Goal: Task Accomplishment & Management: Complete application form

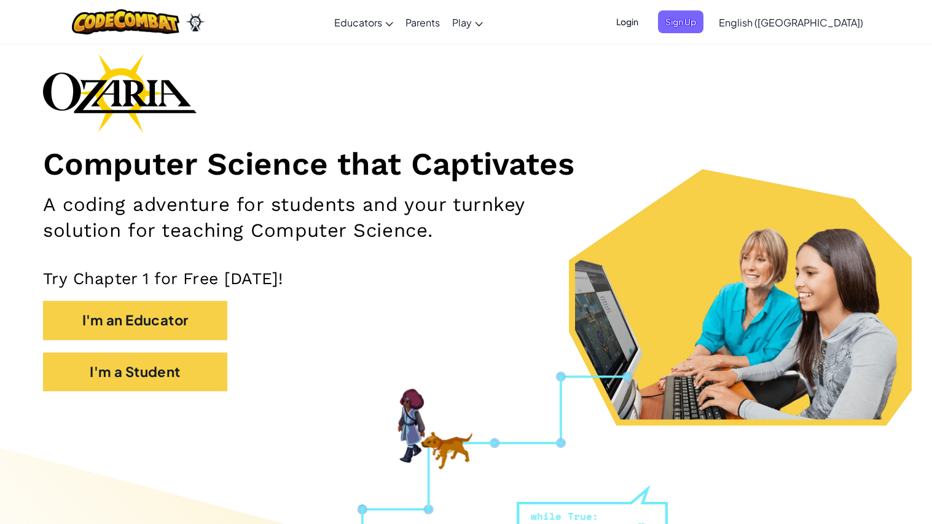
scroll to position [52, 0]
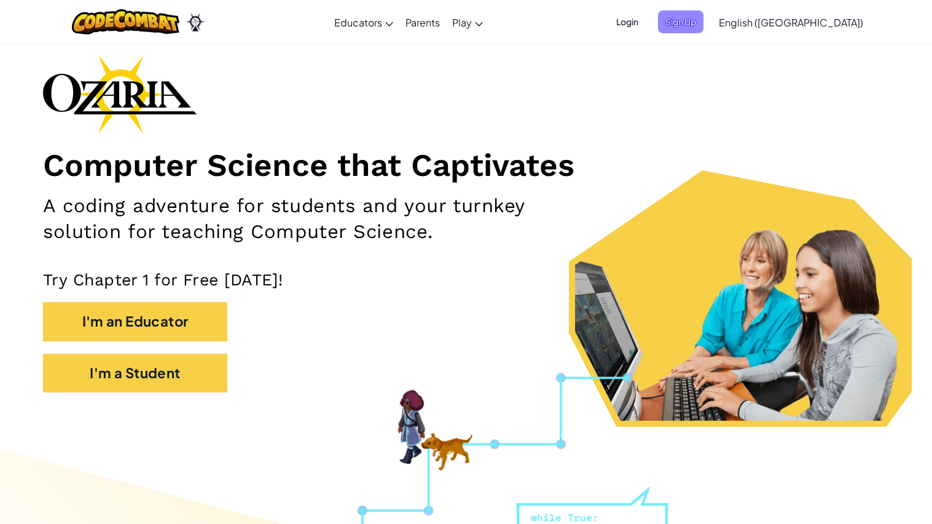
click at [704, 22] on span "Sign Up" at bounding box center [680, 21] width 45 height 23
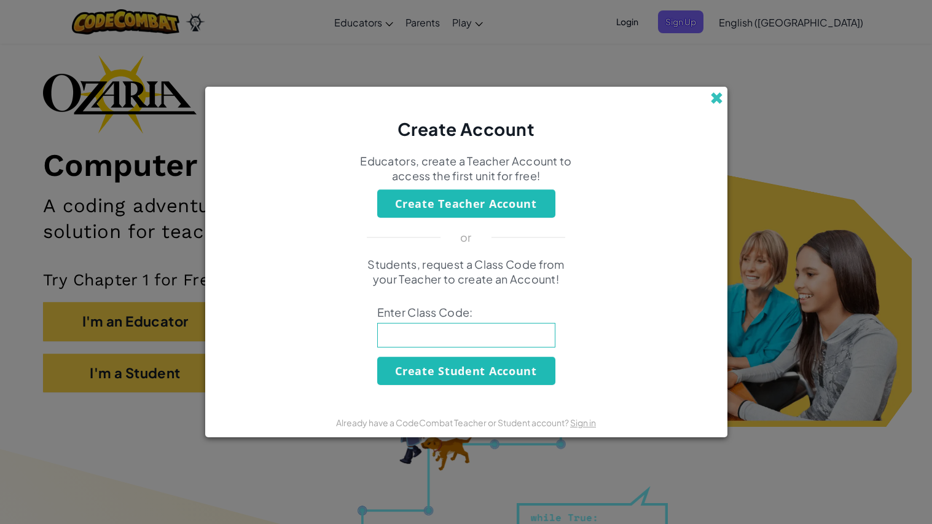
click at [715, 97] on span at bounding box center [716, 98] width 13 height 13
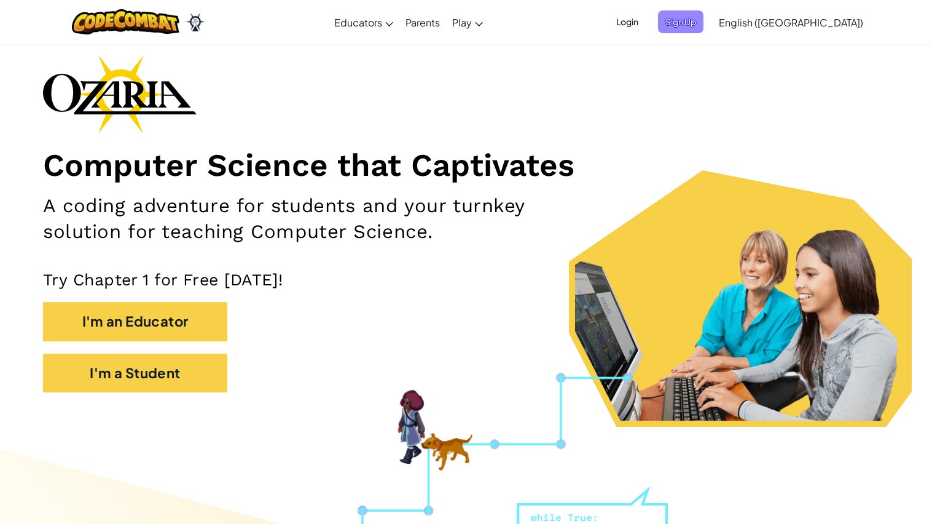
click at [704, 17] on span "Sign Up" at bounding box center [680, 21] width 45 height 23
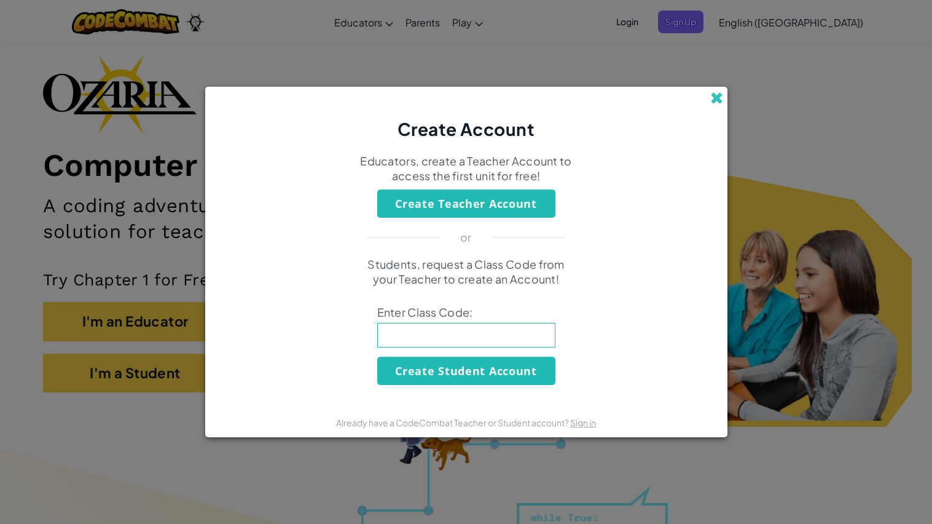
click at [717, 98] on span at bounding box center [716, 98] width 13 height 13
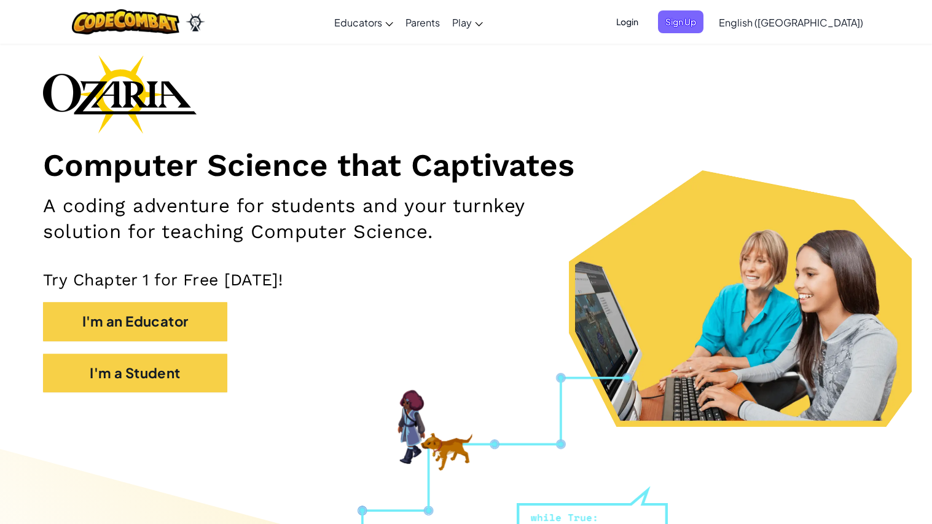
click at [646, 22] on span "Login" at bounding box center [627, 21] width 37 height 23
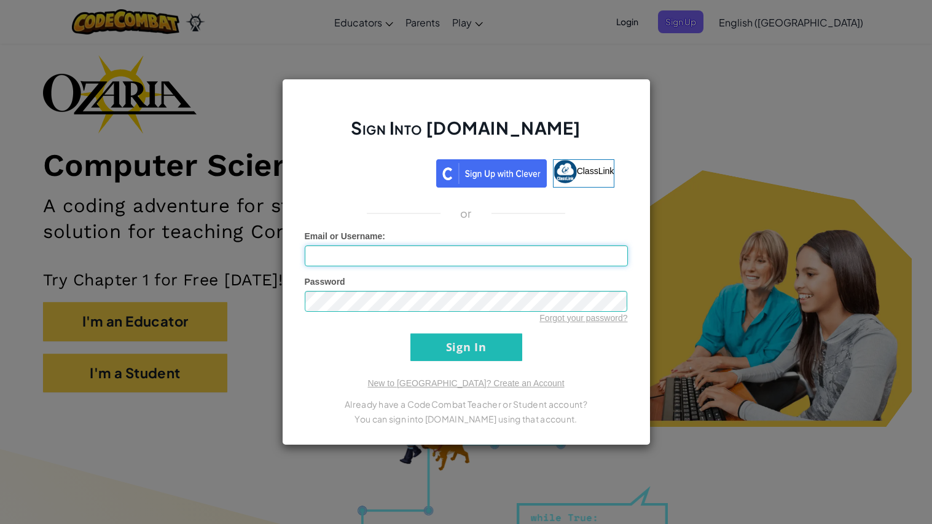
click at [465, 254] on input "Email or Username :" at bounding box center [466, 255] width 323 height 21
type input "x"
click at [479, 350] on input "Sign In" at bounding box center [467, 347] width 112 height 28
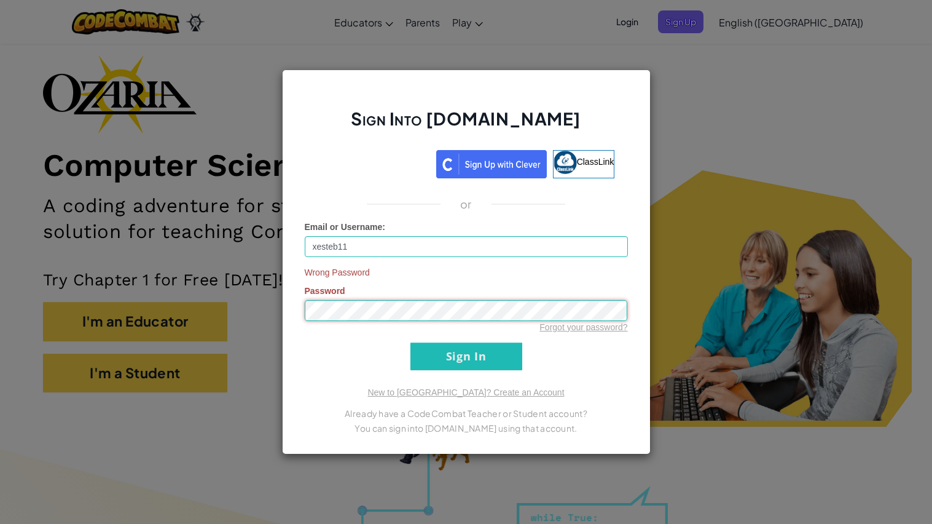
click at [411, 342] on input "Sign In" at bounding box center [467, 356] width 112 height 28
click at [380, 246] on input "xesteb11" at bounding box center [466, 246] width 323 height 21
click at [456, 358] on input "Sign In" at bounding box center [467, 356] width 112 height 28
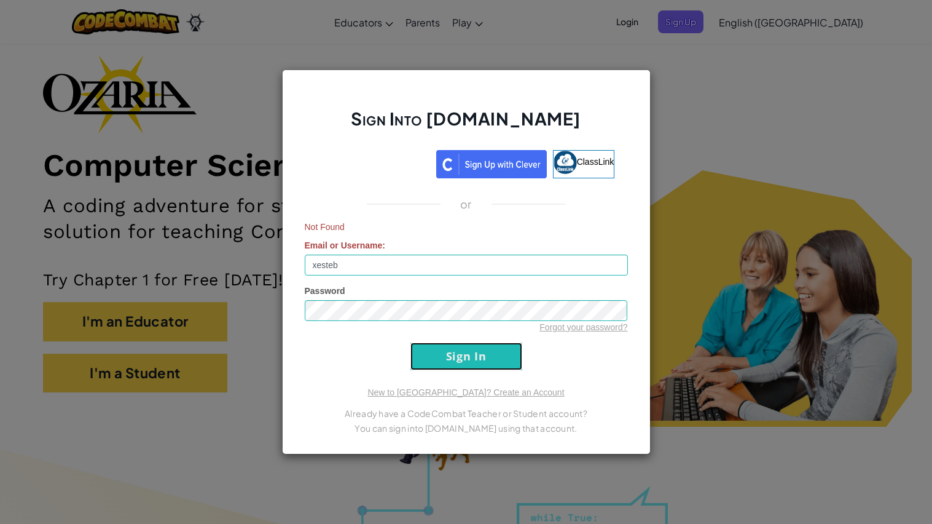
click at [446, 356] on input "Sign In" at bounding box center [467, 356] width 112 height 28
click at [448, 269] on input "xesteb" at bounding box center [466, 264] width 323 height 21
click at [484, 357] on input "Sign In" at bounding box center [467, 356] width 112 height 28
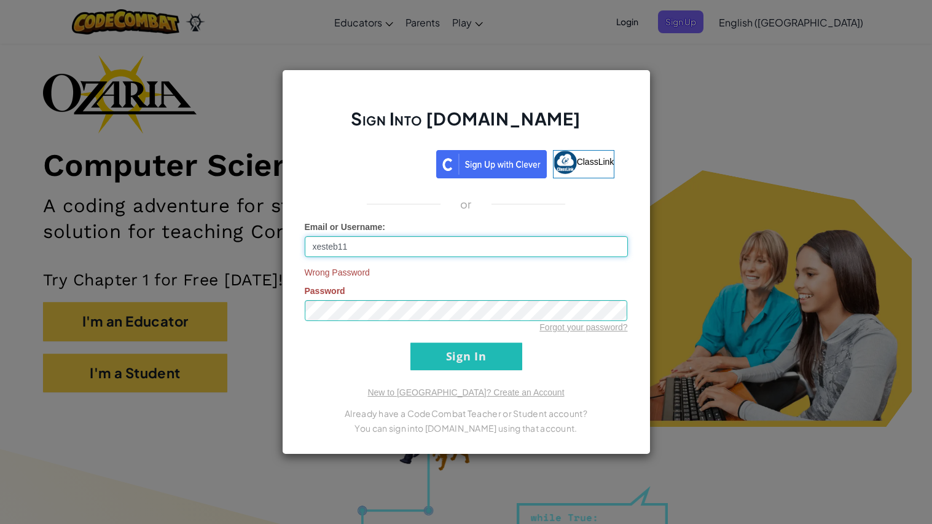
click at [524, 250] on input "xesteb11" at bounding box center [466, 246] width 323 height 21
type input "x"
click at [782, 99] on div "Sign Into [DOMAIN_NAME] ClassLink or Email or Username : Wrong Password Passwor…" at bounding box center [466, 262] width 932 height 524
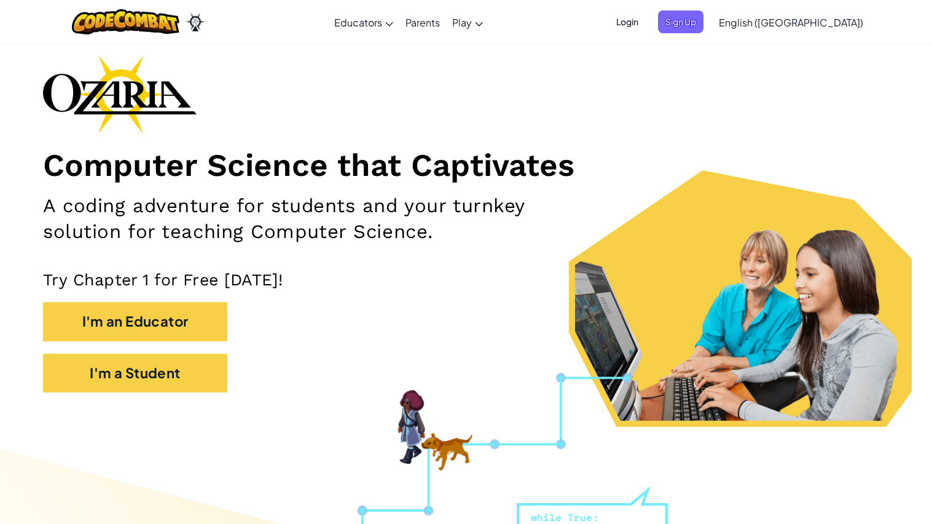
click at [646, 20] on span "Login" at bounding box center [627, 21] width 37 height 23
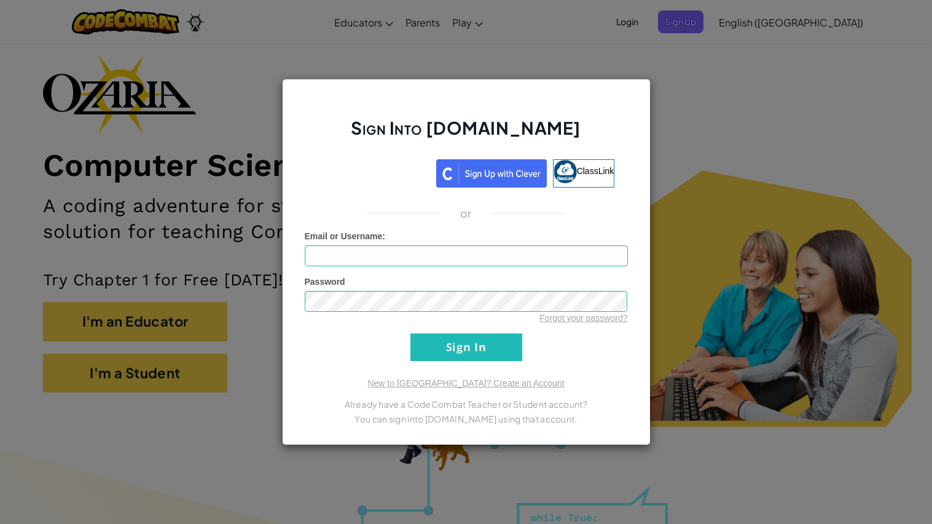
click at [715, 125] on div "Sign Into [DOMAIN_NAME] ClassLink or Unknown Error Email or Username : Password…" at bounding box center [466, 262] width 932 height 524
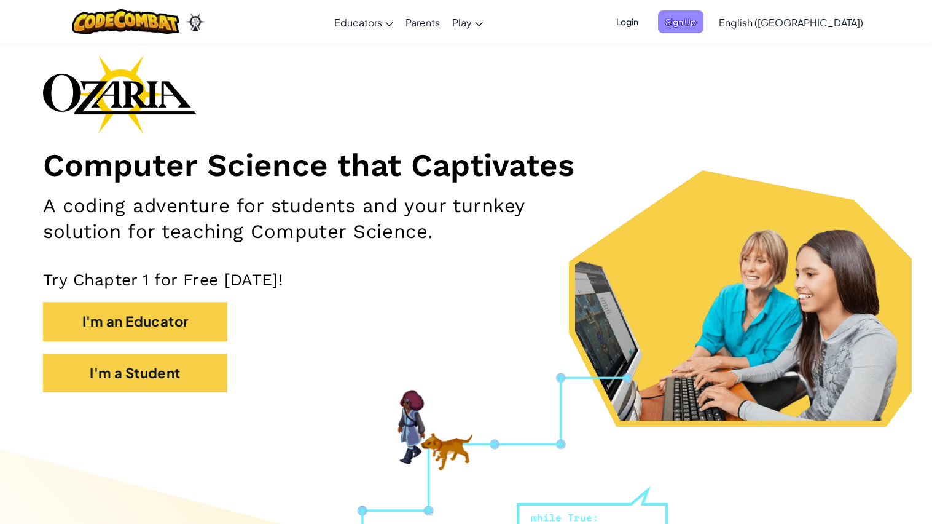
click at [704, 29] on span "Sign Up" at bounding box center [680, 21] width 45 height 23
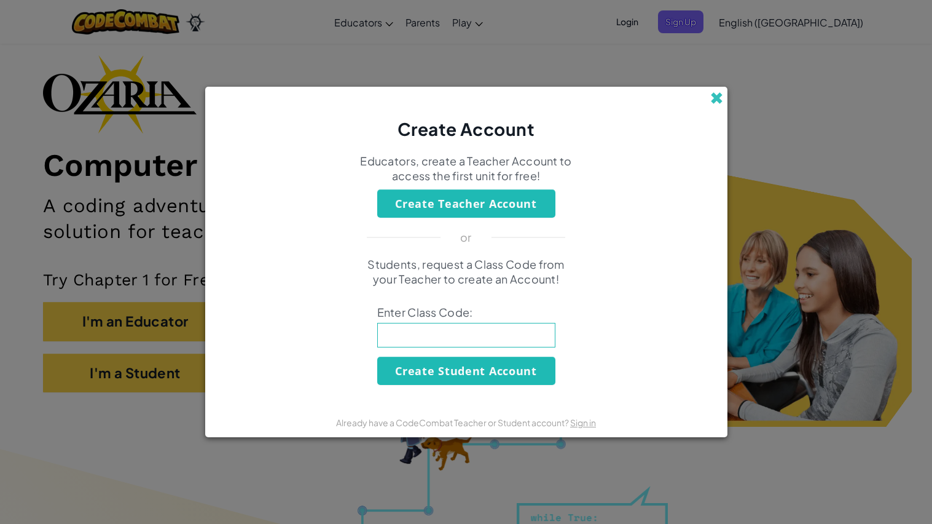
click at [712, 95] on span at bounding box center [716, 98] width 13 height 13
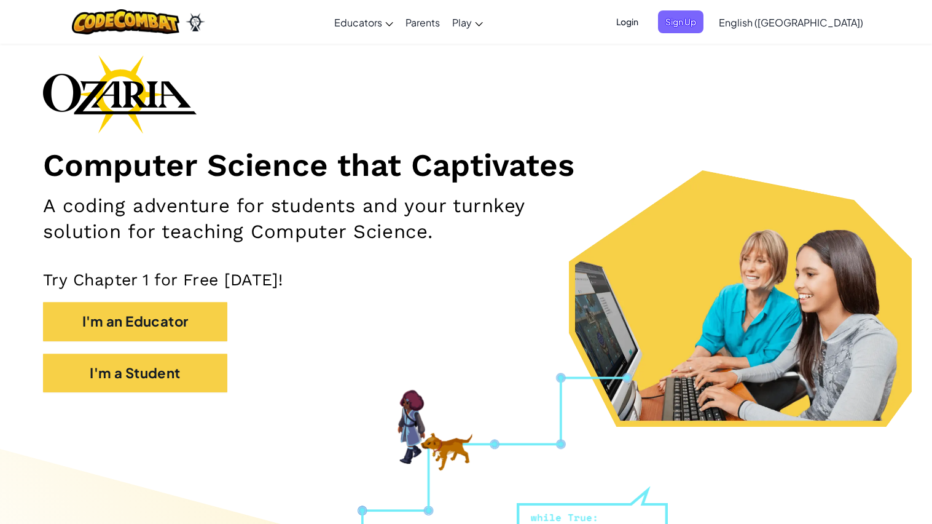
click at [646, 14] on span "Login" at bounding box center [627, 21] width 37 height 23
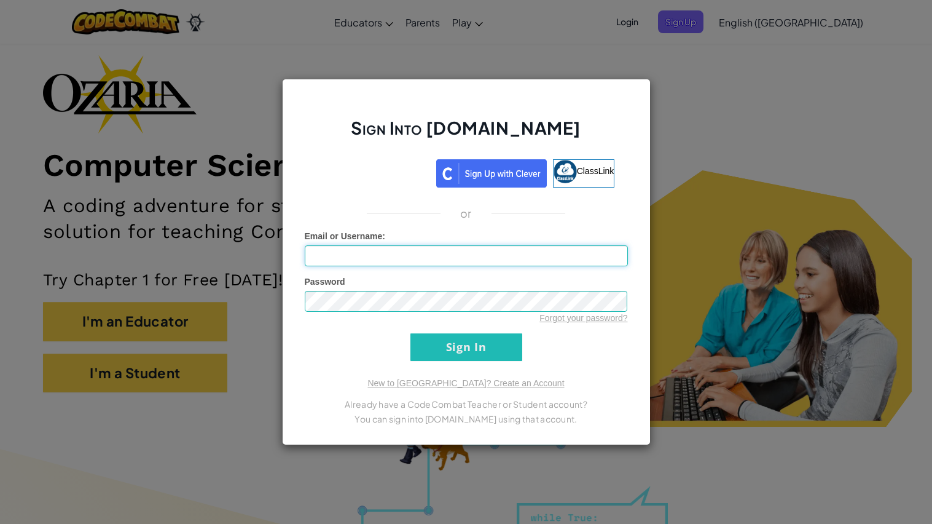
click at [452, 254] on input "Email or Username :" at bounding box center [466, 255] width 323 height 21
type input "xesteb11"
click at [777, 150] on div "Sign Into [DOMAIN_NAME] ClassLink or Unknown Error Email or Username : xesteb11…" at bounding box center [466, 262] width 932 height 524
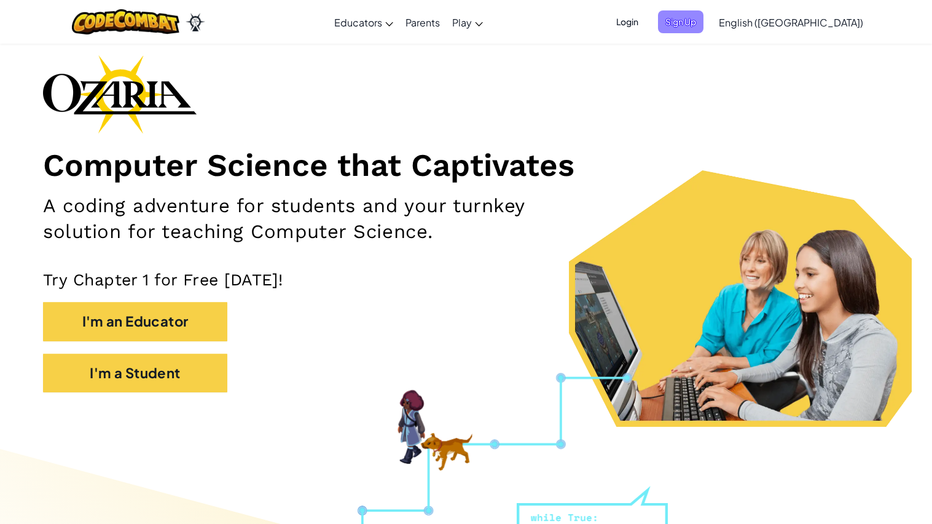
click at [704, 17] on span "Sign Up" at bounding box center [680, 21] width 45 height 23
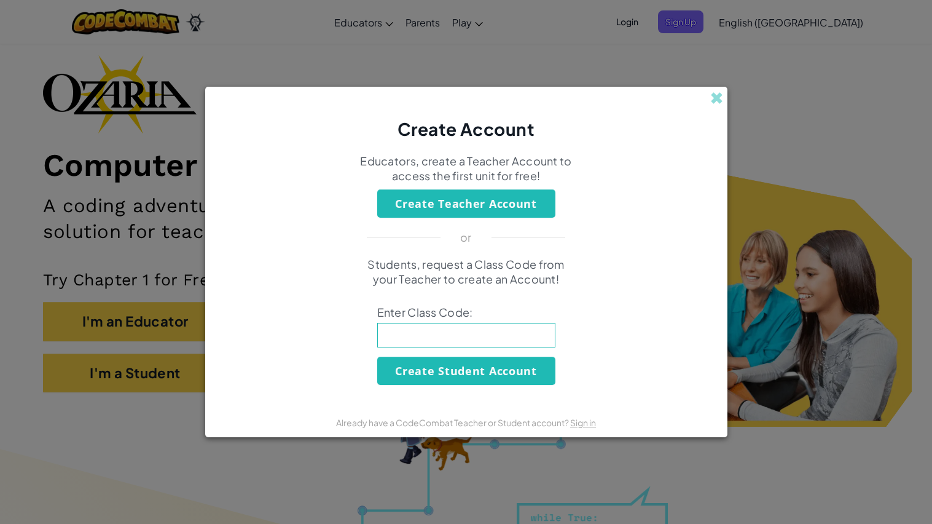
click at [403, 339] on input at bounding box center [466, 335] width 178 height 25
type input "ship"
click at [712, 96] on span at bounding box center [716, 98] width 13 height 13
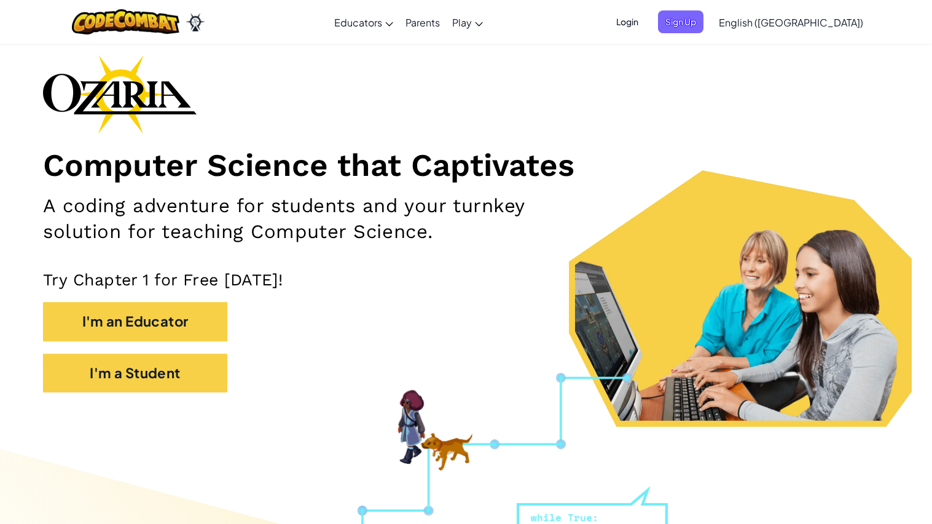
click at [646, 22] on span "Login" at bounding box center [627, 21] width 37 height 23
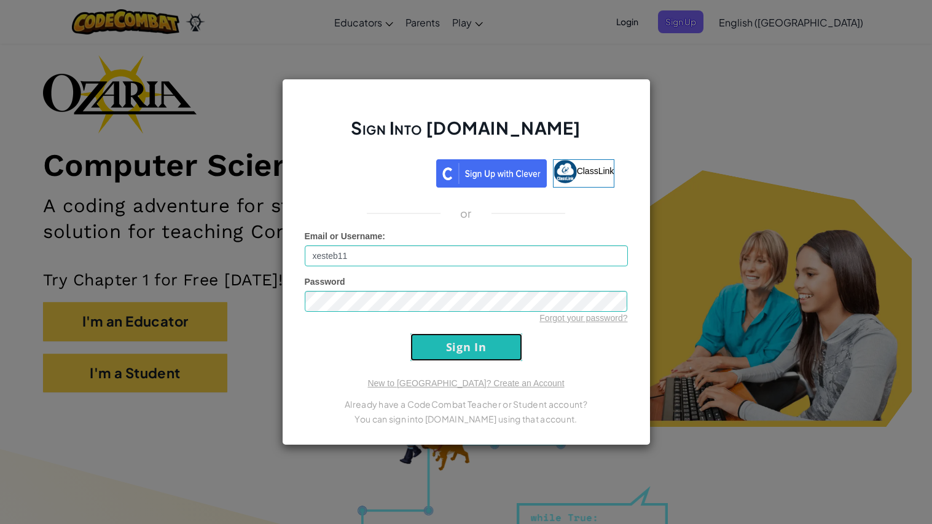
click at [458, 348] on input "Sign In" at bounding box center [467, 347] width 112 height 28
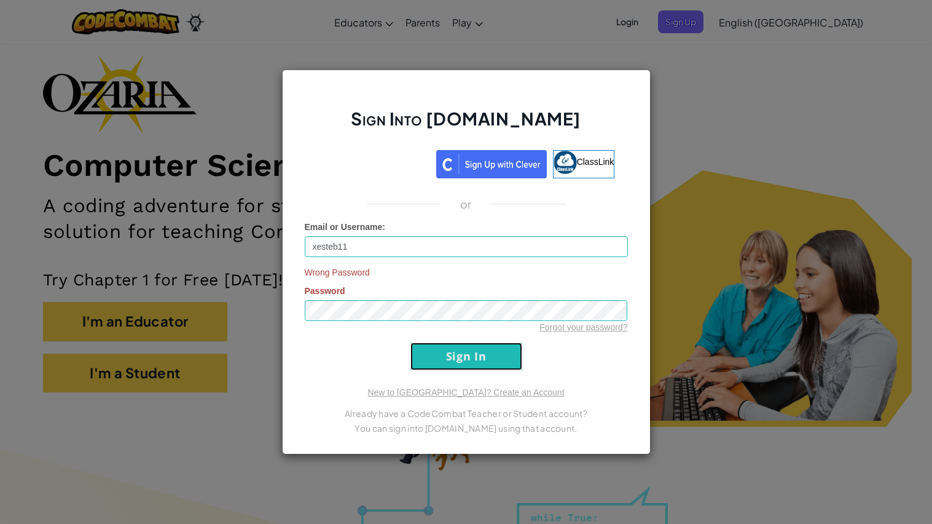
click at [417, 360] on input "Sign In" at bounding box center [467, 356] width 112 height 28
click at [436, 248] on input "xesteb11" at bounding box center [466, 246] width 323 height 21
type input "x"
click at [334, 245] on input "X20992930" at bounding box center [466, 246] width 323 height 21
click at [374, 248] on input "X2092930" at bounding box center [466, 246] width 323 height 21
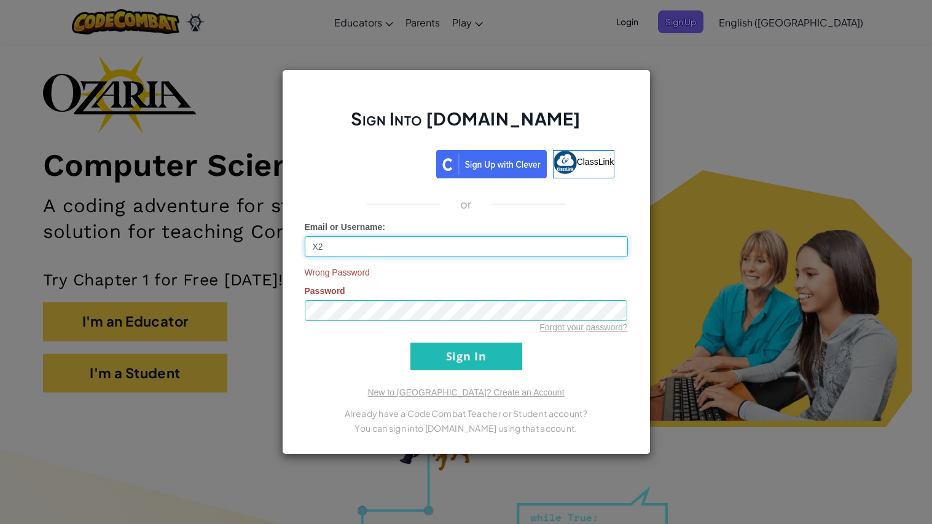
type input "X"
click at [503, 250] on input "Email or Username :" at bounding box center [466, 246] width 323 height 21
type input "x"
click at [411, 342] on input "Sign In" at bounding box center [467, 356] width 112 height 28
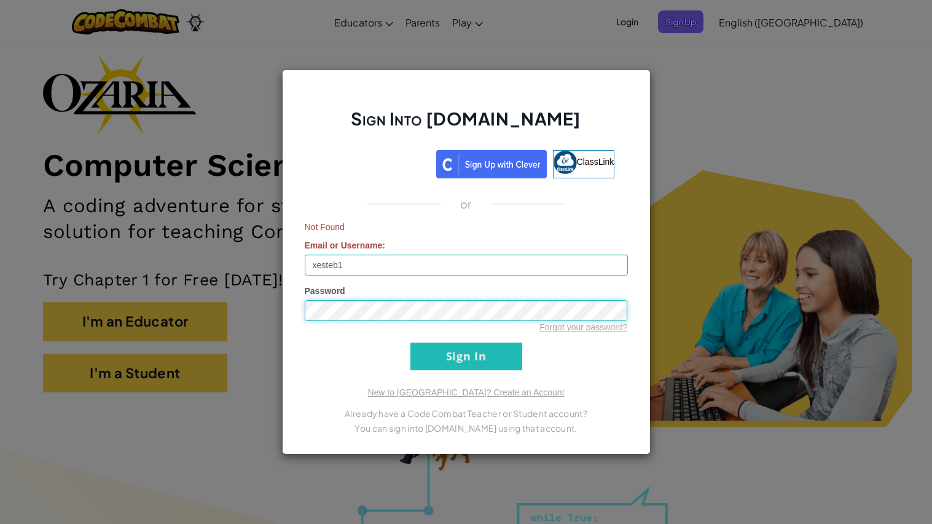
click at [411, 342] on input "Sign In" at bounding box center [467, 356] width 112 height 28
click at [537, 266] on input "xesteb1" at bounding box center [466, 264] width 323 height 21
type input "xesteb11"
click at [471, 356] on input "Sign In" at bounding box center [467, 356] width 112 height 28
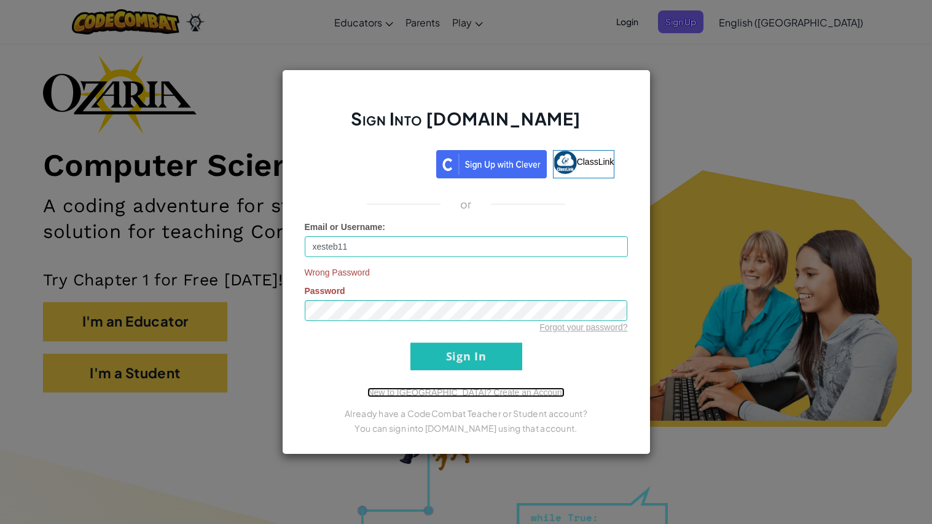
click at [501, 396] on link "New to [GEOGRAPHIC_DATA]? Create an Account" at bounding box center [466, 392] width 197 height 10
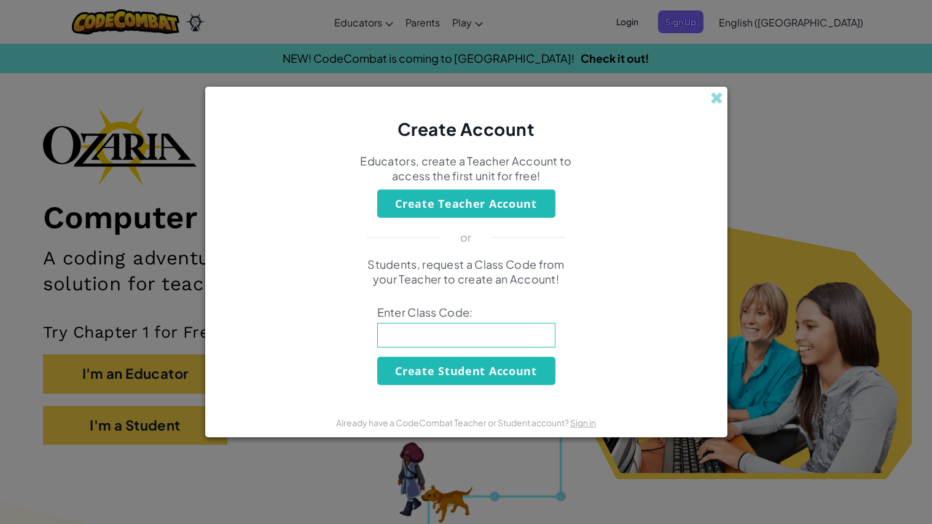
click at [509, 337] on input at bounding box center [466, 335] width 178 height 25
type input "shipshareseen"
click at [533, 371] on button "Create Student Account" at bounding box center [466, 370] width 178 height 28
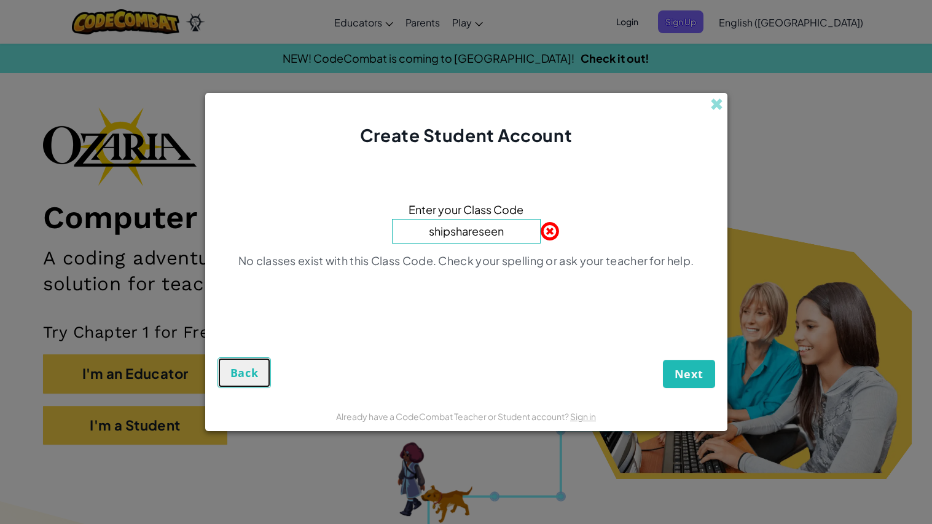
click at [235, 376] on span "Back" at bounding box center [244, 372] width 28 height 15
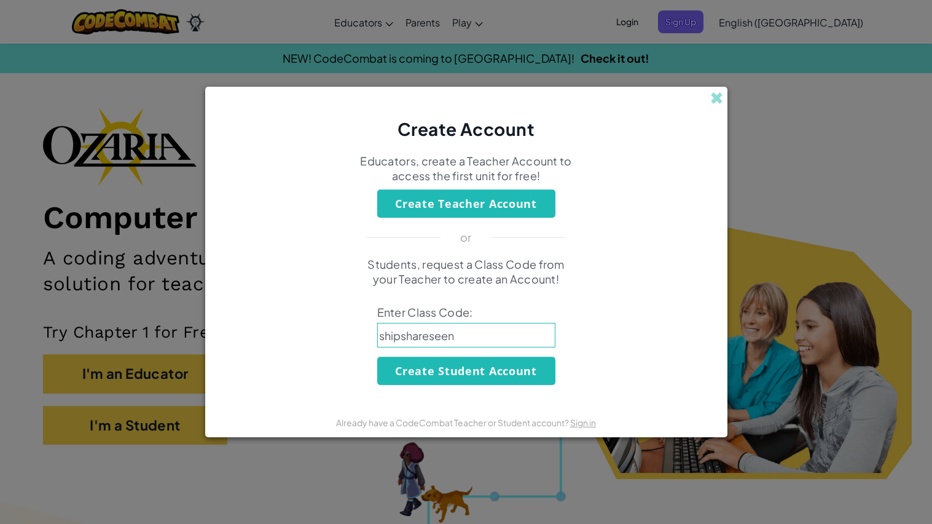
click at [465, 342] on input "shipshareseen" at bounding box center [466, 335] width 178 height 25
type input "shipsharesee"
click at [463, 367] on button "Create Student Account" at bounding box center [466, 370] width 178 height 28
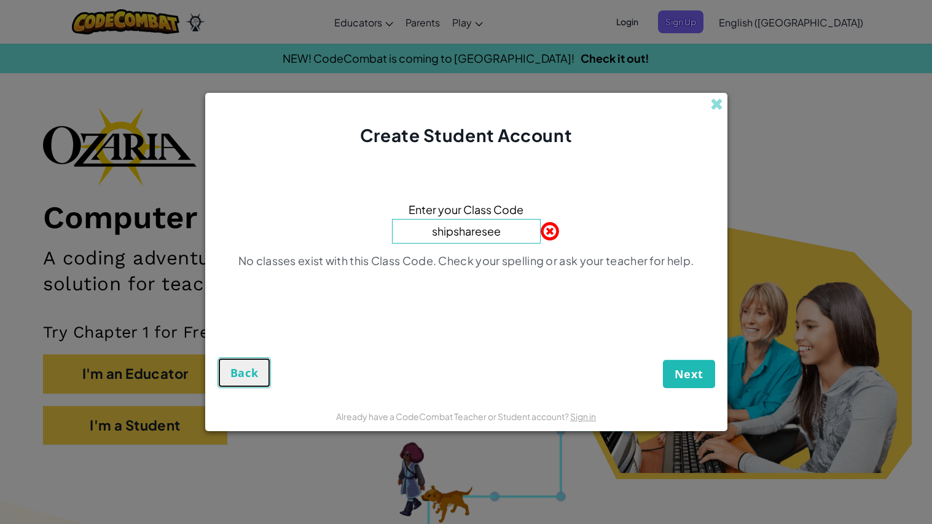
click at [237, 372] on span "Back" at bounding box center [244, 372] width 28 height 15
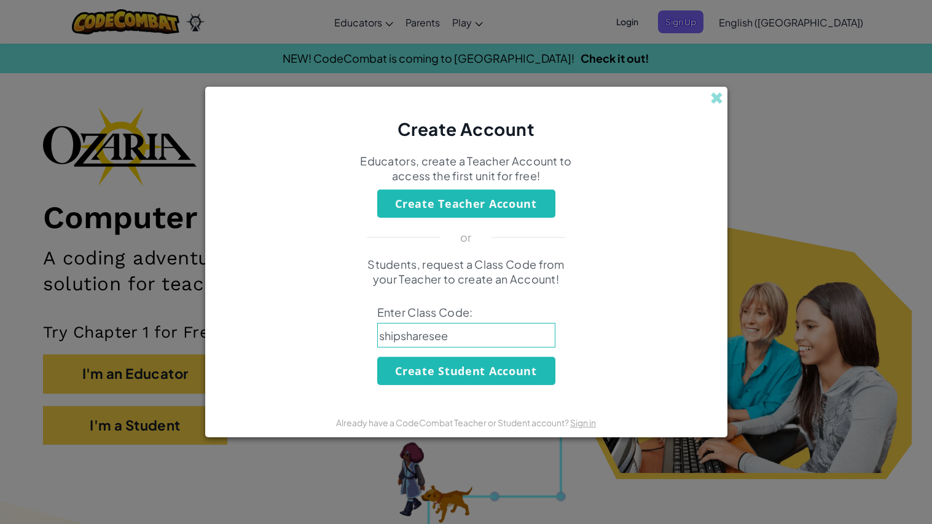
click at [455, 334] on input "shipsharesee" at bounding box center [466, 335] width 178 height 25
type input "ship share see"
click button "Create Student Account" at bounding box center [466, 370] width 178 height 28
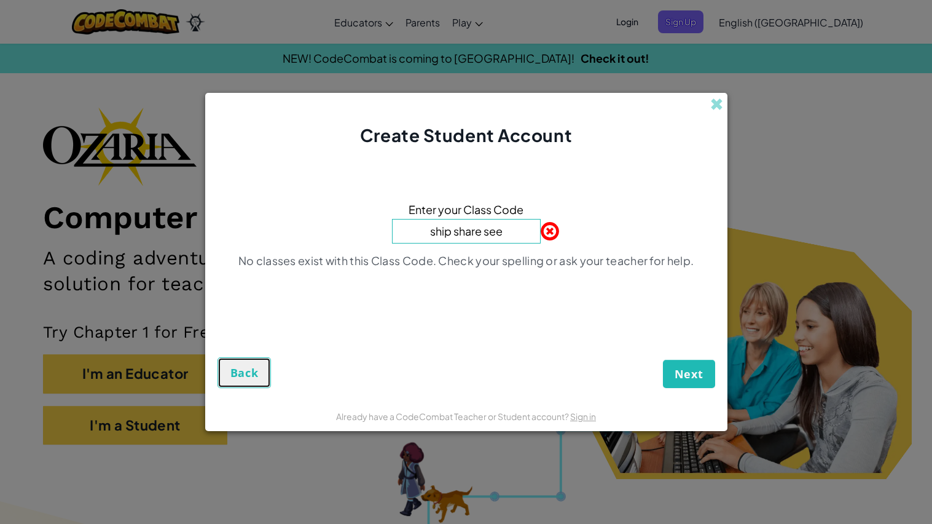
click at [234, 368] on span "Back" at bounding box center [244, 372] width 28 height 15
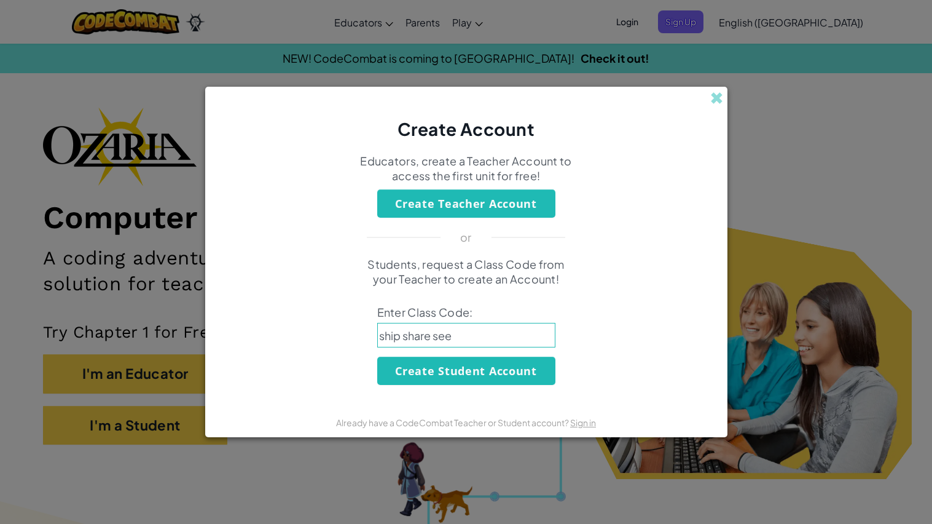
click at [494, 334] on input "ship share see" at bounding box center [466, 335] width 178 height 25
type input "ship share sea"
click button "Create Student Account" at bounding box center [466, 370] width 178 height 28
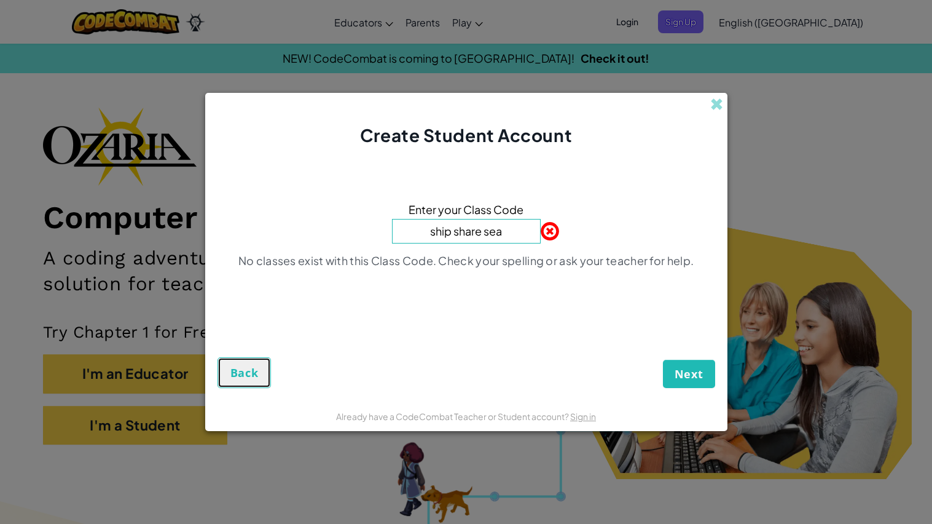
click at [230, 376] on span "Back" at bounding box center [244, 372] width 28 height 15
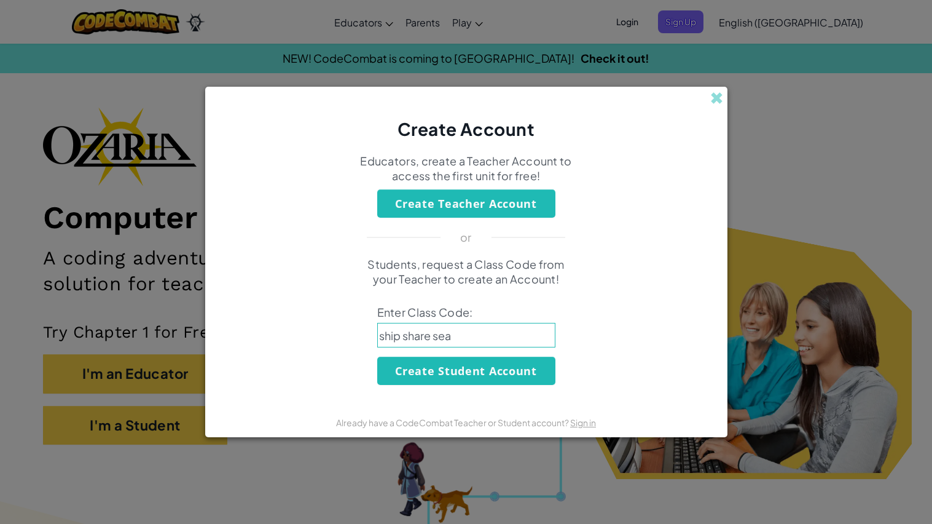
click at [385, 336] on input "ship share sea" at bounding box center [466, 335] width 178 height 25
click at [407, 336] on input "Ship share sea" at bounding box center [466, 335] width 178 height 25
click at [441, 337] on input "Ship Share sea" at bounding box center [466, 335] width 178 height 25
type input "Ship Share Sea"
click at [482, 371] on button "Create Student Account" at bounding box center [466, 370] width 178 height 28
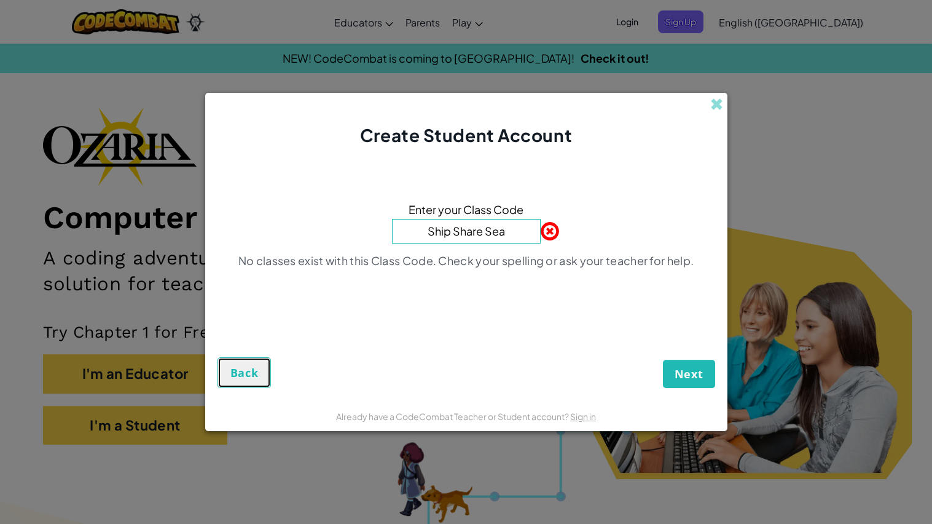
click at [253, 371] on span "Back" at bounding box center [244, 372] width 28 height 15
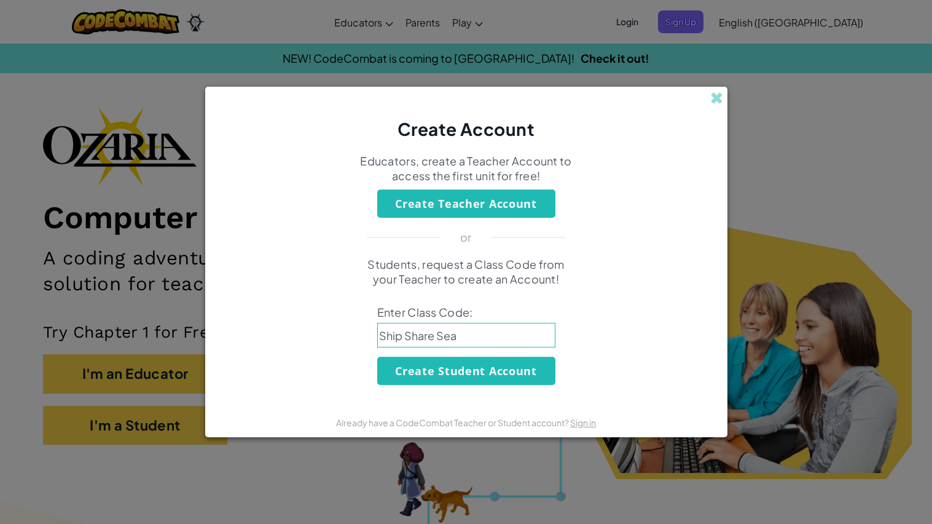
click at [465, 344] on input "Ship Share Sea" at bounding box center [466, 335] width 178 height 25
type input "Ship Share See"
click button "Create Student Account" at bounding box center [466, 370] width 178 height 28
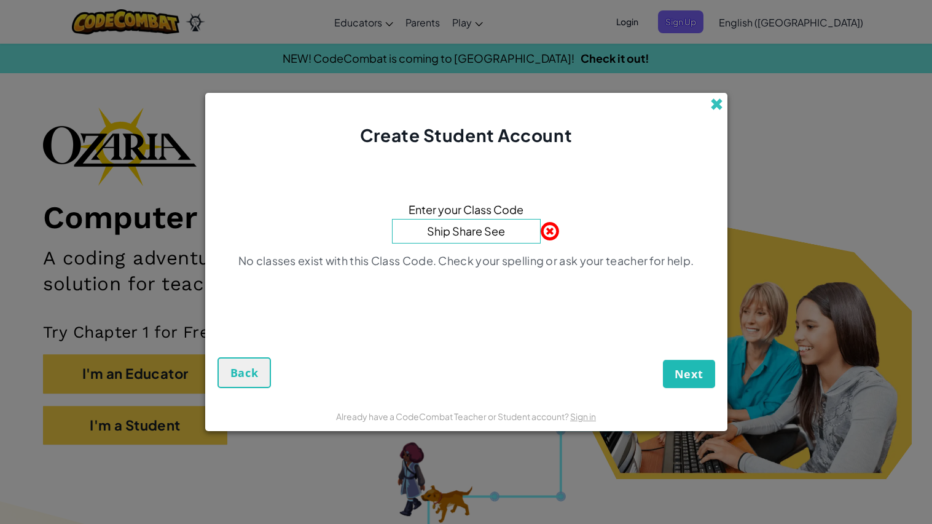
click at [716, 101] on span at bounding box center [716, 104] width 13 height 13
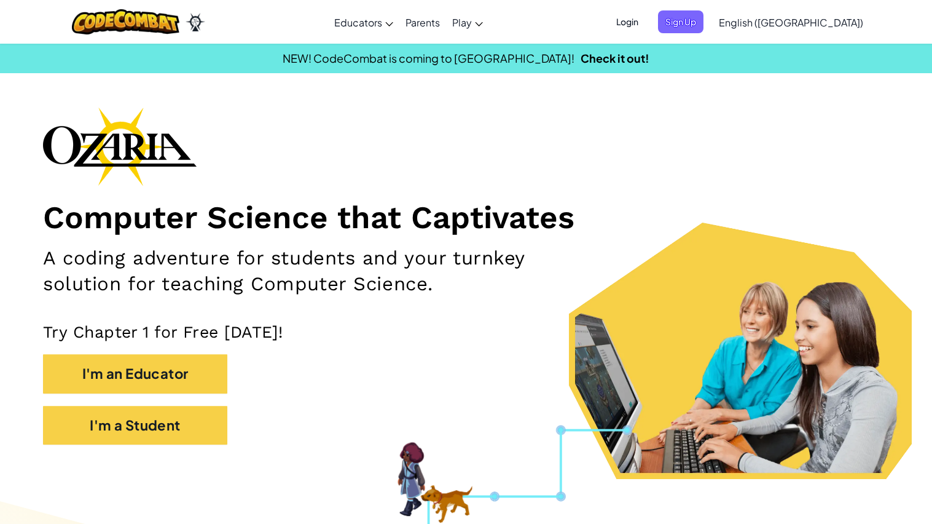
click at [646, 25] on span "Login" at bounding box center [627, 21] width 37 height 23
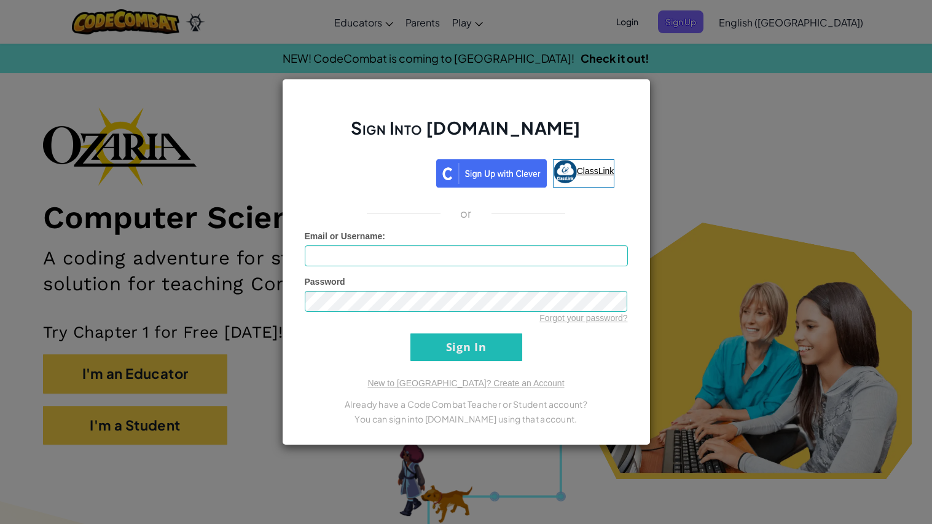
click at [600, 170] on span "ClassLink" at bounding box center [595, 171] width 37 height 10
click at [535, 251] on input "Email or Username :" at bounding box center [466, 255] width 323 height 21
type input "x"
type input "m"
click at [432, 342] on input "Sign In" at bounding box center [467, 347] width 112 height 28
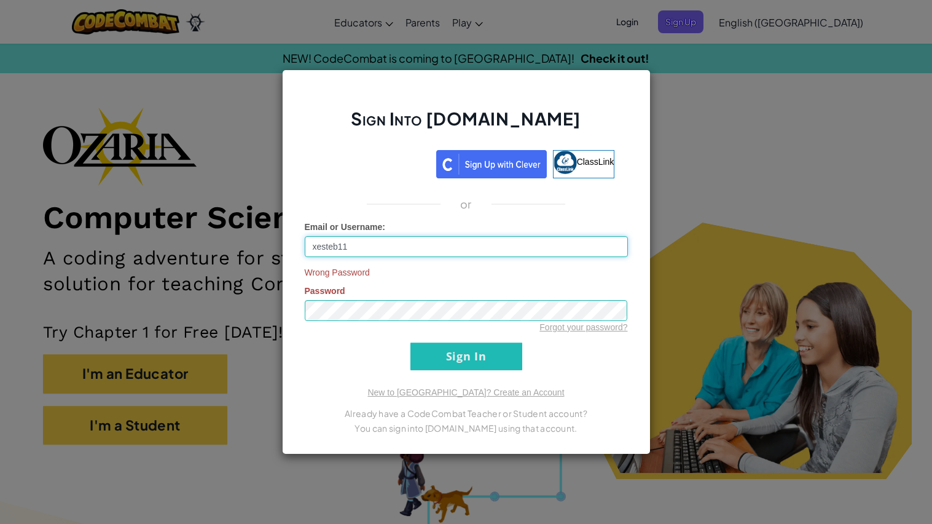
click at [403, 245] on input "xesteb11" at bounding box center [466, 246] width 323 height 21
click at [404, 251] on input "xesteb11" at bounding box center [466, 246] width 323 height 21
type input "x"
click at [417, 253] on input "xesteb" at bounding box center [466, 246] width 323 height 21
click at [411, 342] on input "Sign In" at bounding box center [467, 356] width 112 height 28
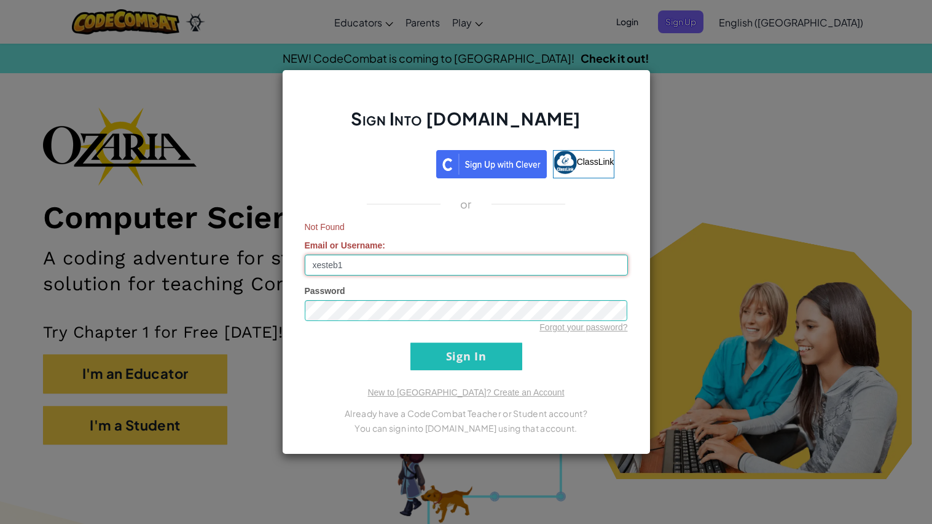
click at [422, 267] on input "xesteb1" at bounding box center [466, 264] width 323 height 21
click at [422, 348] on input "Sign In" at bounding box center [467, 356] width 112 height 28
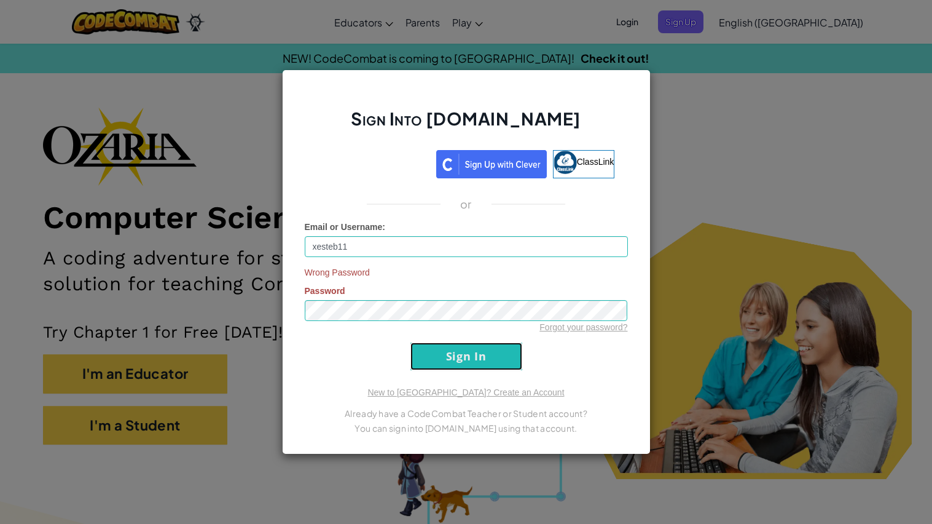
click at [435, 355] on input "Sign In" at bounding box center [467, 356] width 112 height 28
click at [436, 240] on input "xesteb11" at bounding box center [466, 246] width 323 height 21
type input "x"
click at [694, 232] on div "Sign Into [DOMAIN_NAME] ClassLink or Email or Username : Wrong Password Passwor…" at bounding box center [466, 262] width 932 height 524
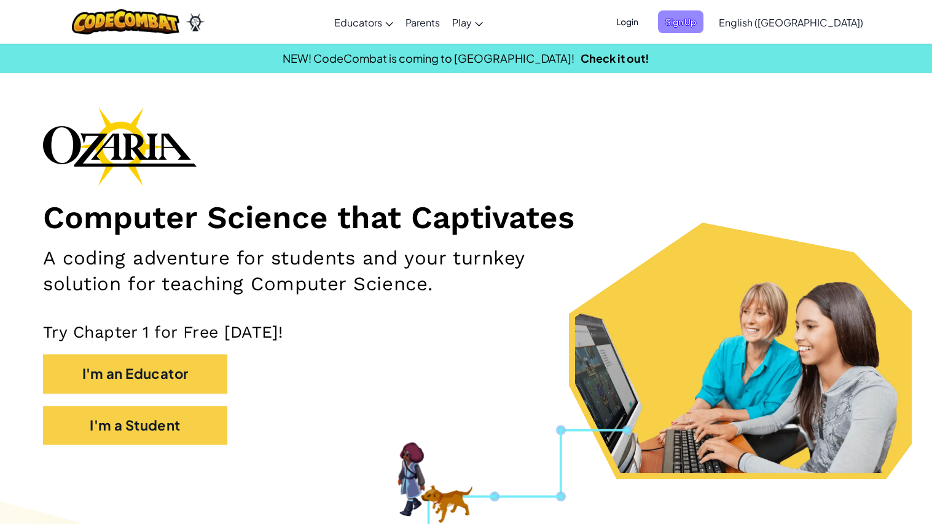
click at [704, 26] on span "Sign Up" at bounding box center [680, 21] width 45 height 23
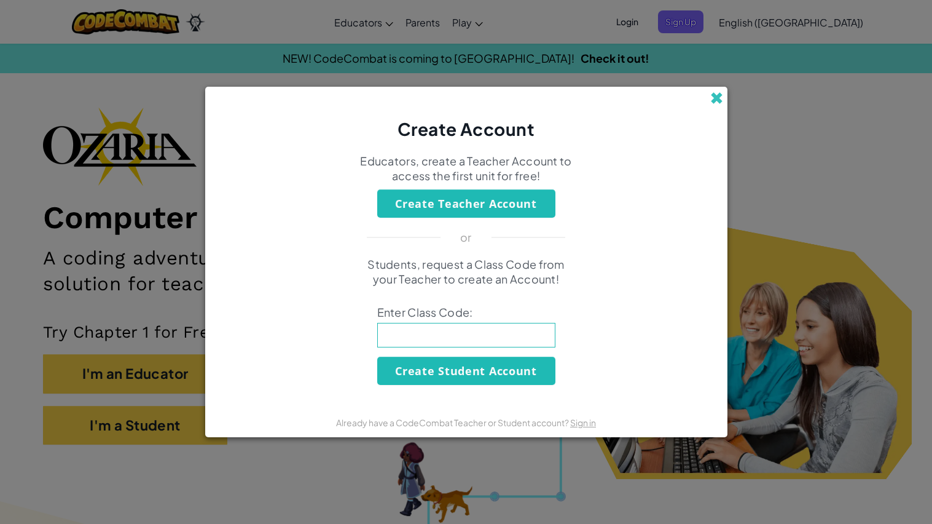
click at [715, 100] on span at bounding box center [716, 98] width 13 height 13
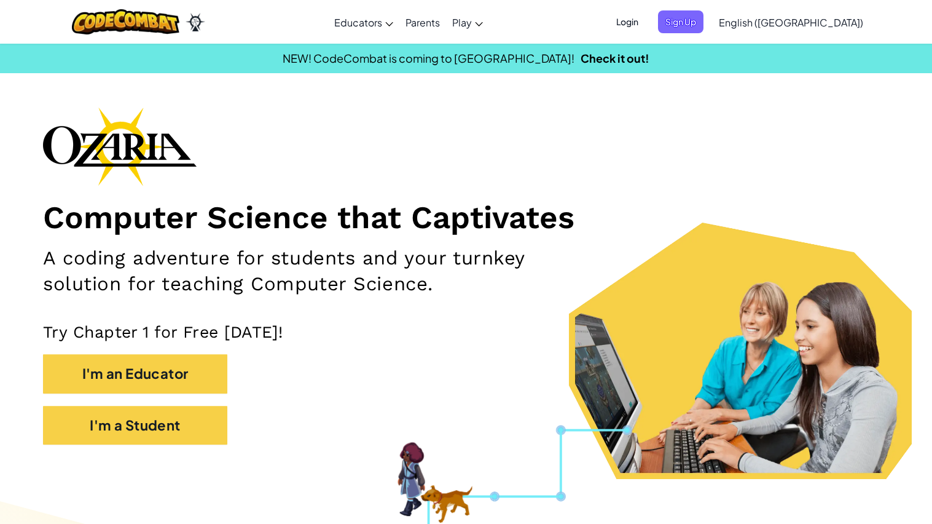
click at [646, 17] on span "Login" at bounding box center [627, 21] width 37 height 23
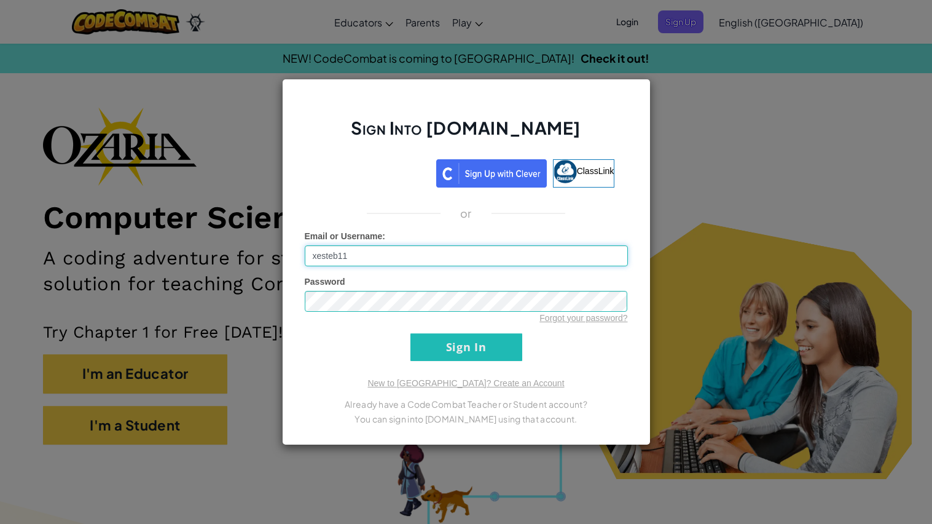
type input "xesteb11"
click at [455, 344] on input "Sign In" at bounding box center [467, 347] width 112 height 28
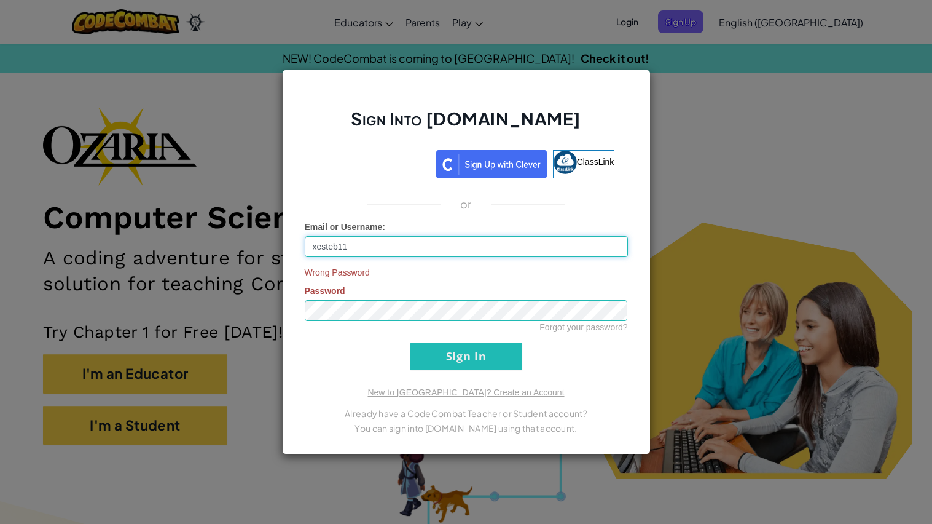
click at [513, 246] on input "xesteb11" at bounding box center [466, 246] width 323 height 21
click at [449, 362] on input "Sign In" at bounding box center [467, 356] width 112 height 28
click at [466, 244] on input "xesteb11" at bounding box center [466, 246] width 323 height 21
click at [460, 361] on input "Sign In" at bounding box center [467, 356] width 112 height 28
click at [466, 353] on input "Sign In" at bounding box center [467, 356] width 112 height 28
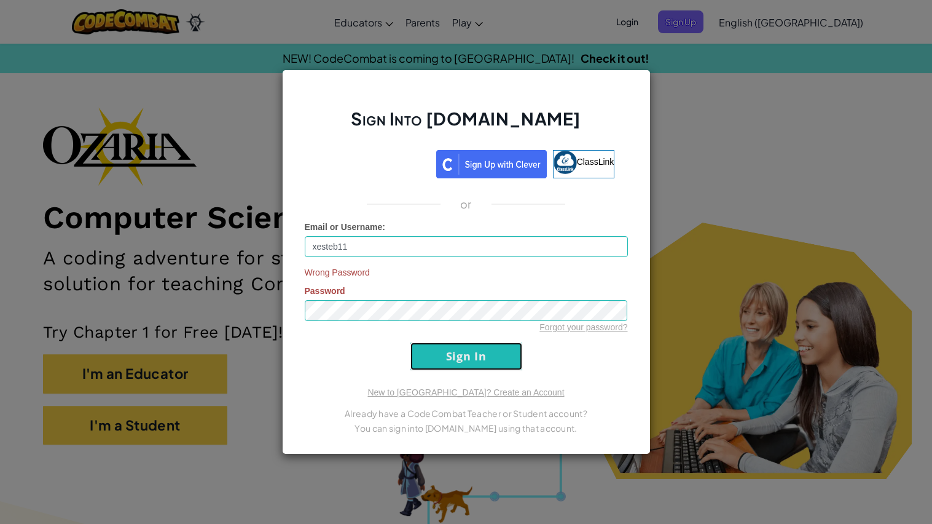
click at [458, 352] on input "Sign In" at bounding box center [467, 356] width 112 height 28
click at [455, 355] on input "Sign In" at bounding box center [467, 356] width 112 height 28
